Goal: Check status: Check status

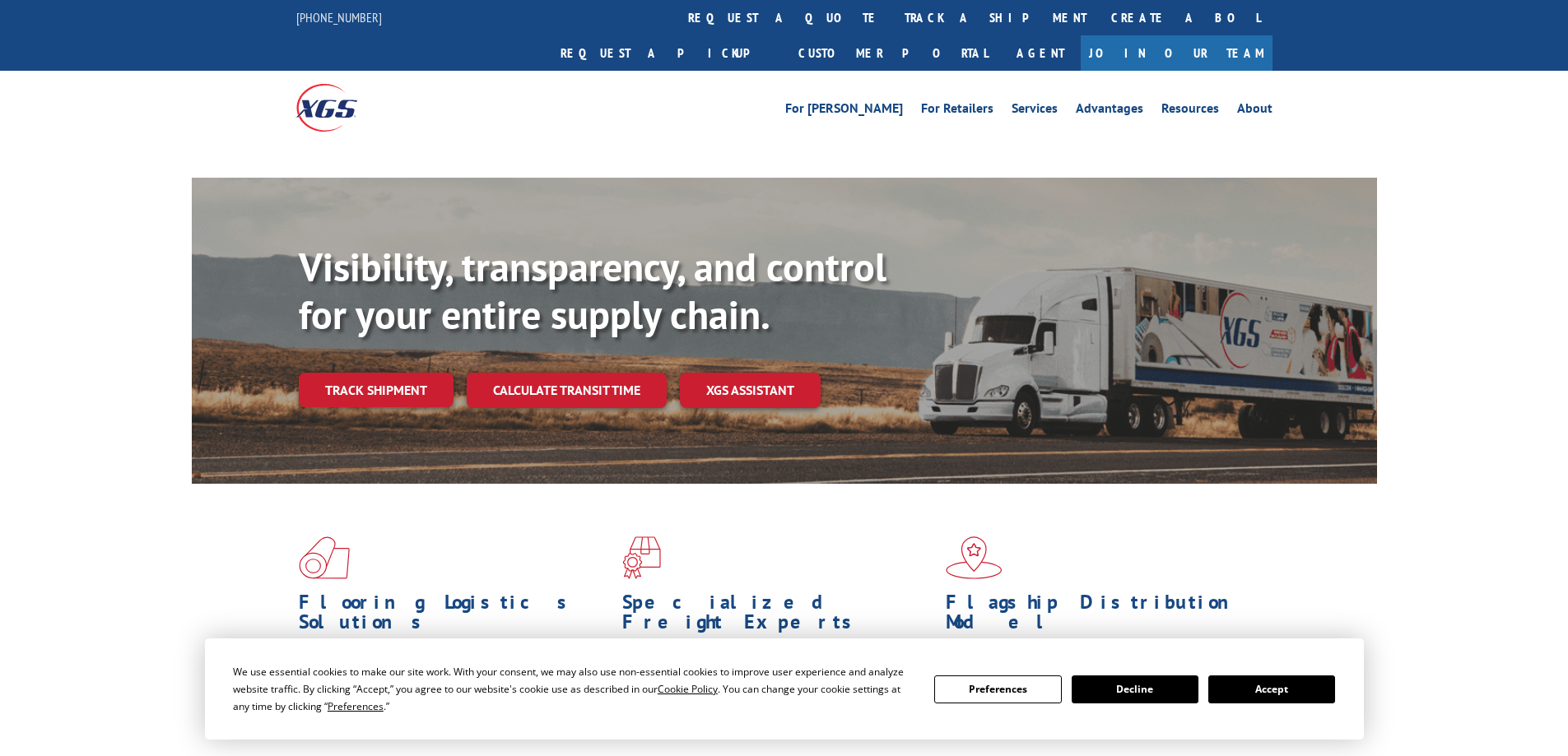
drag, startPoint x: 404, startPoint y: 362, endPoint x: 496, endPoint y: 420, distance: 108.8
click at [405, 362] on div "Visibility, transparency, and control for your entire supply chain. Track shipm…" at bounding box center [838, 358] width 1079 height 229
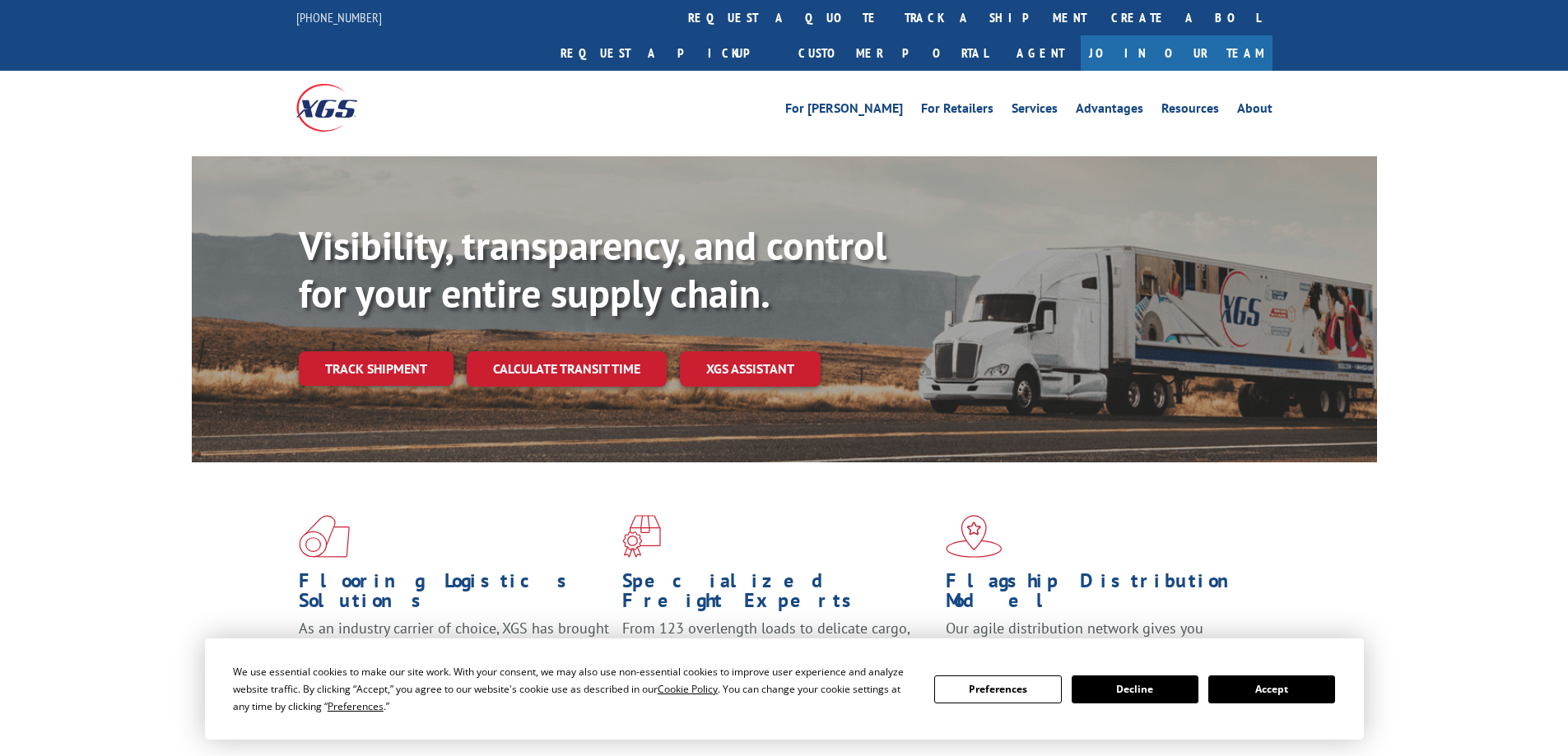
click at [1294, 678] on button "Accept" at bounding box center [1271, 689] width 127 height 28
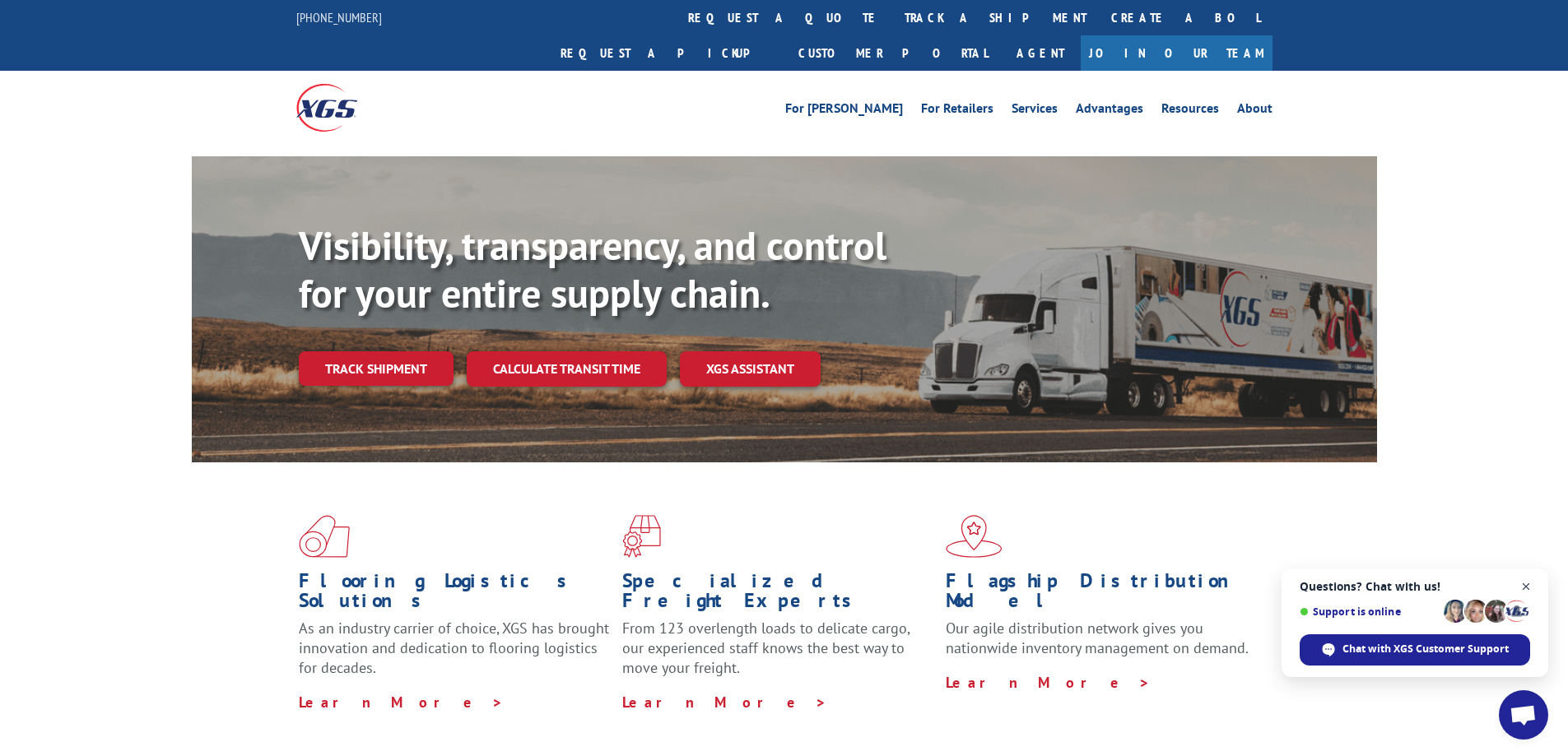
click at [1525, 584] on span "Open chat" at bounding box center [1525, 586] width 20 height 20
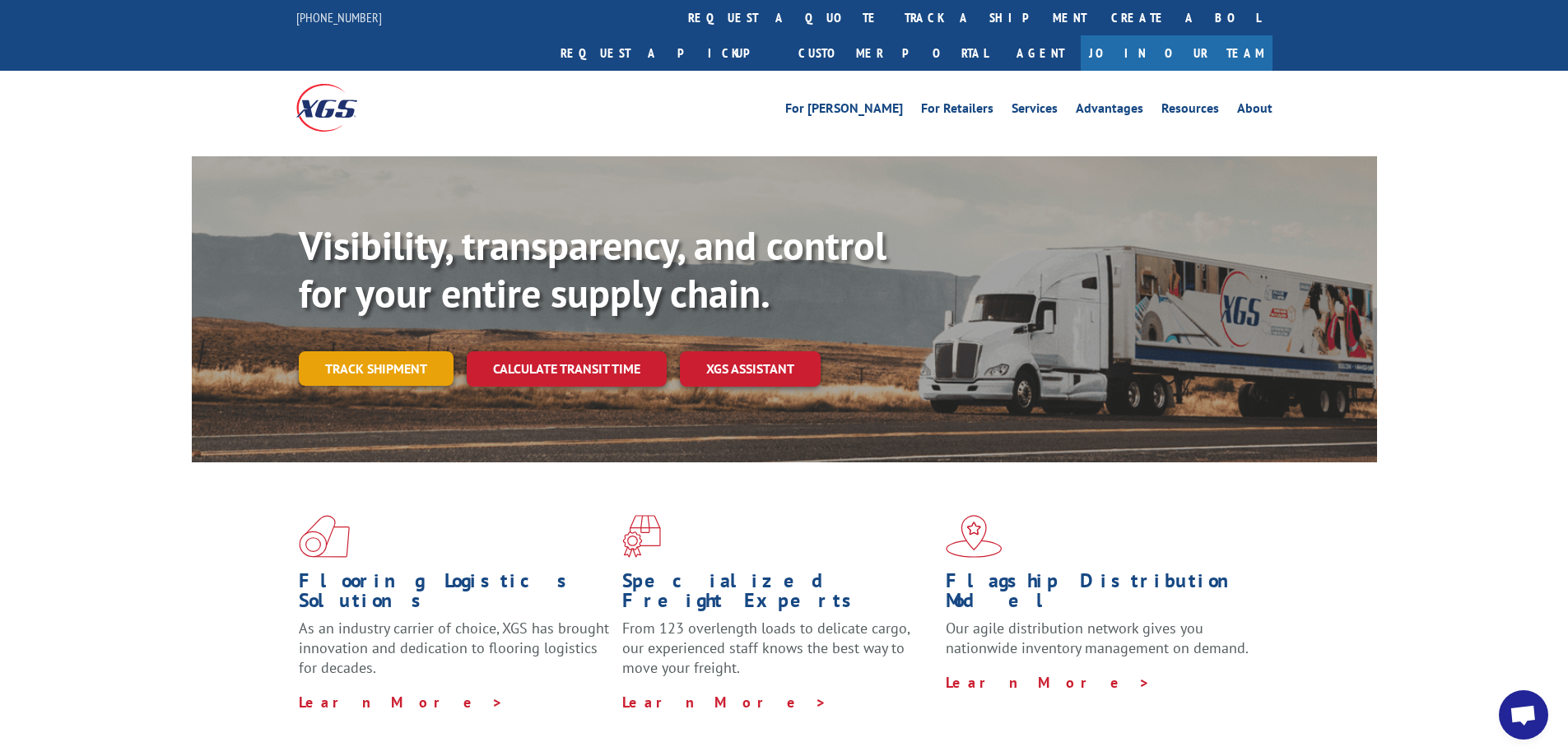
click at [396, 351] on link "Track shipment" at bounding box center [376, 368] width 155 height 35
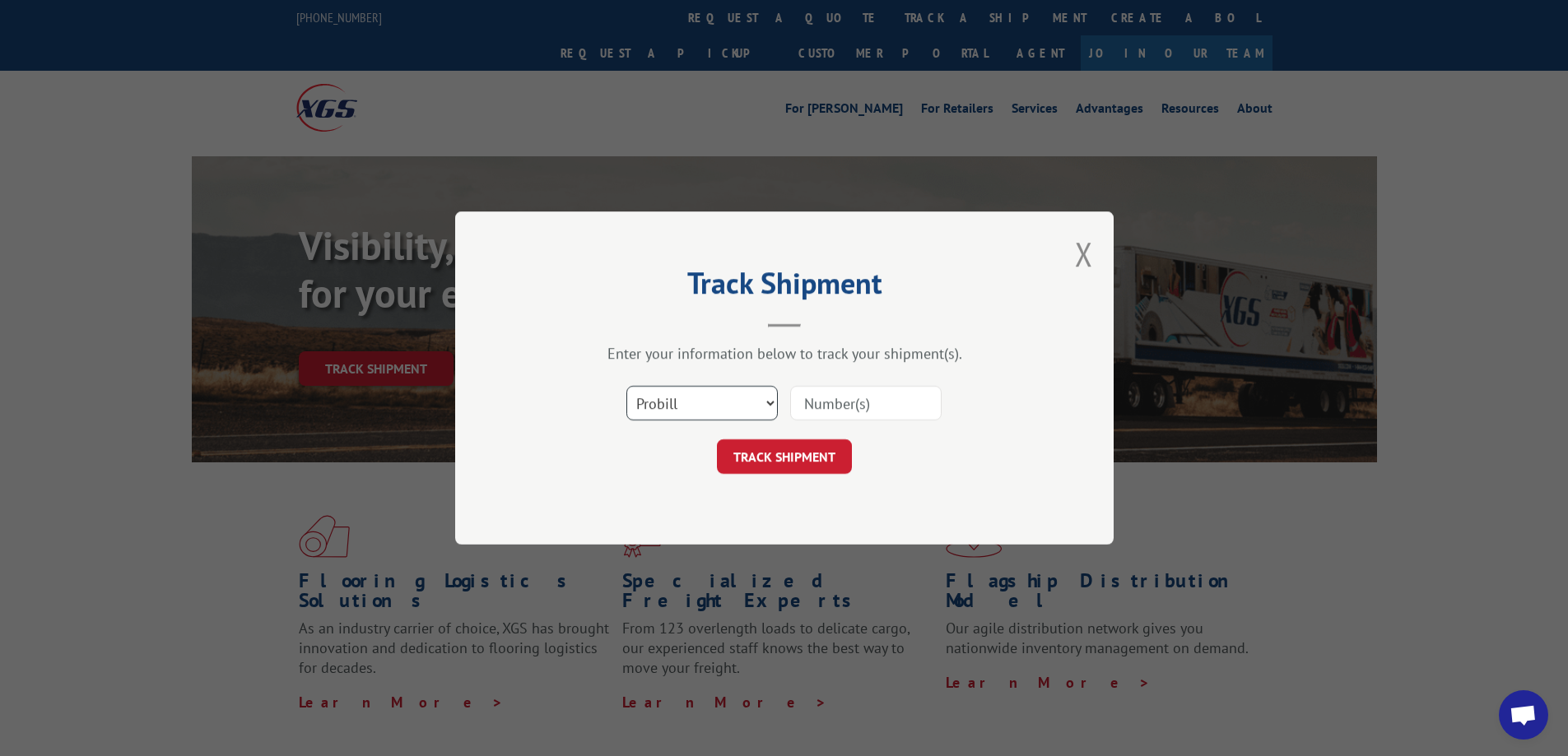
click at [763, 395] on select "Select category... Probill BOL PO" at bounding box center [701, 403] width 152 height 35
select select "bol"
click at [626, 386] on select "Select category... Probill BOL PO" at bounding box center [701, 403] width 152 height 35
paste input "5158125"
type input "5158125"
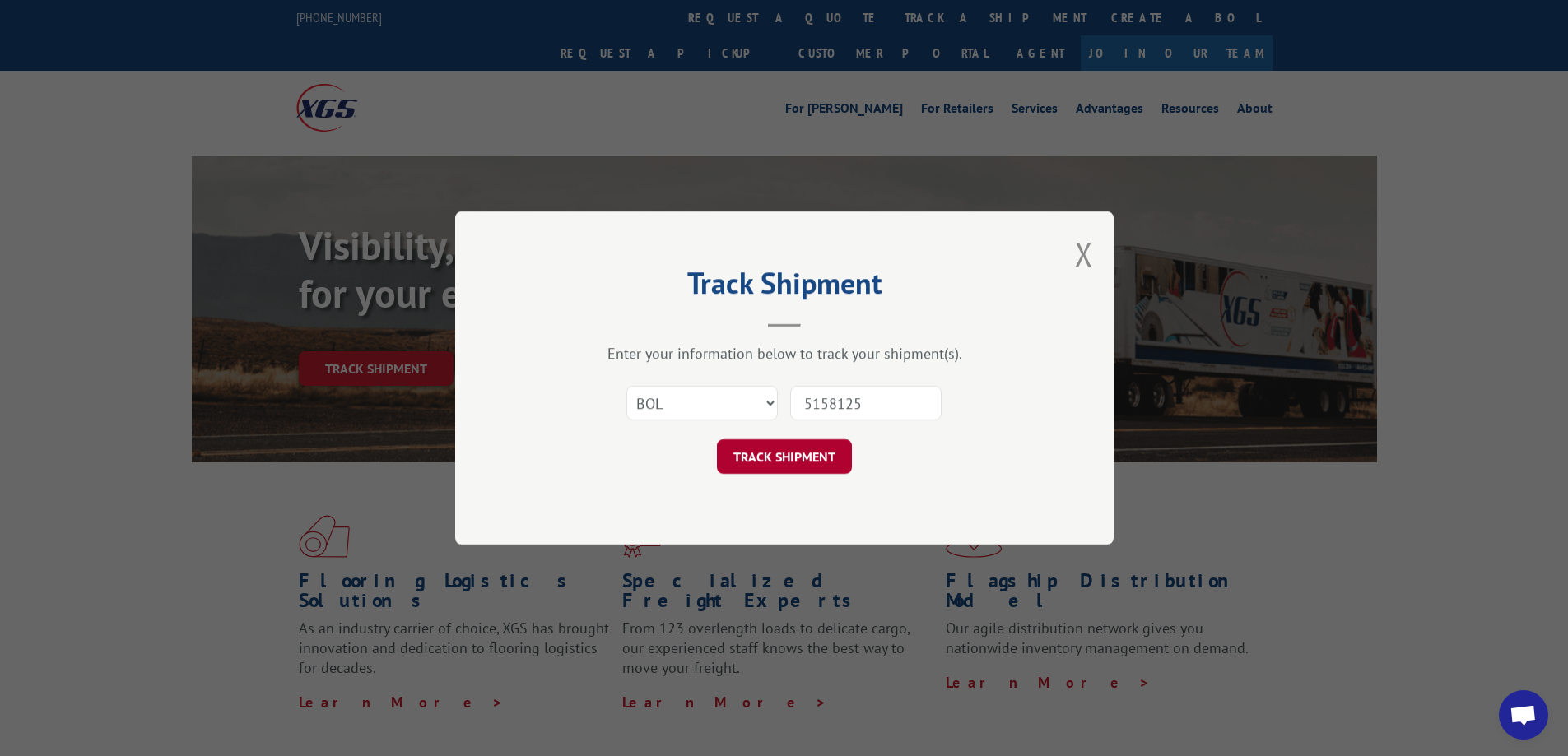
click at [814, 451] on button "TRACK SHIPMENT" at bounding box center [784, 456] width 135 height 35
